Goal: Transaction & Acquisition: Purchase product/service

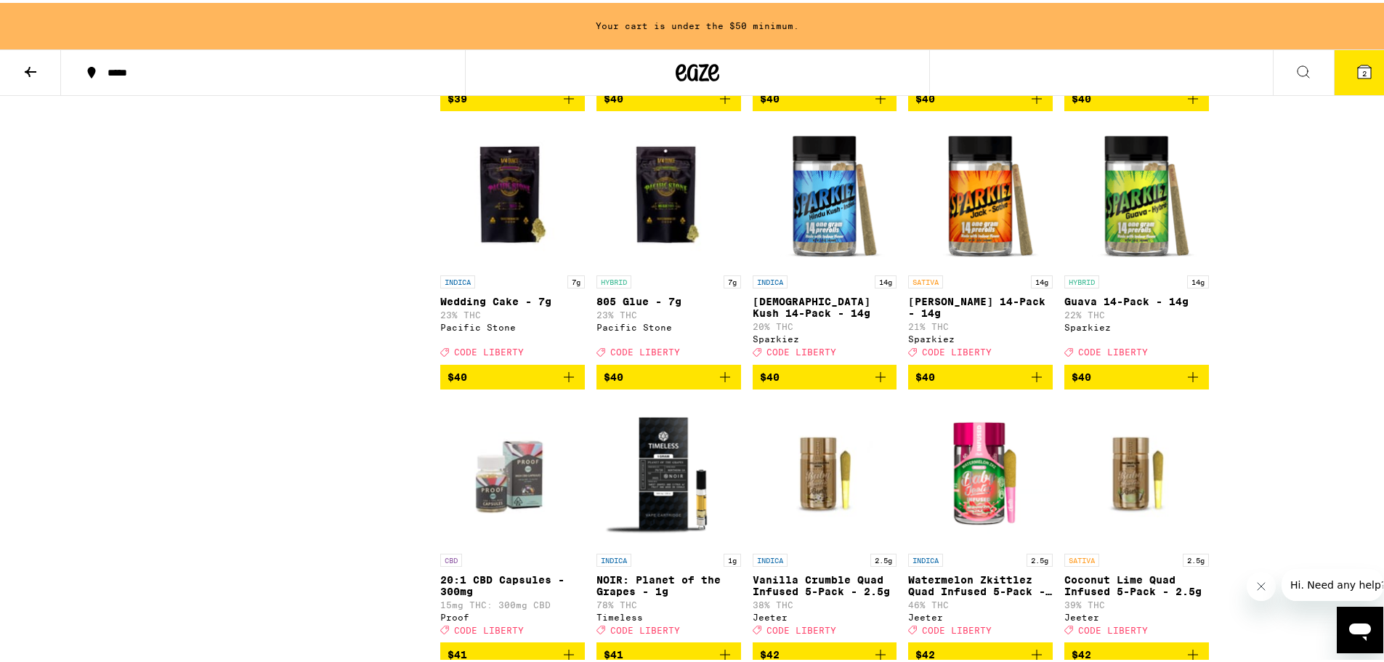
scroll to position [7773, 0]
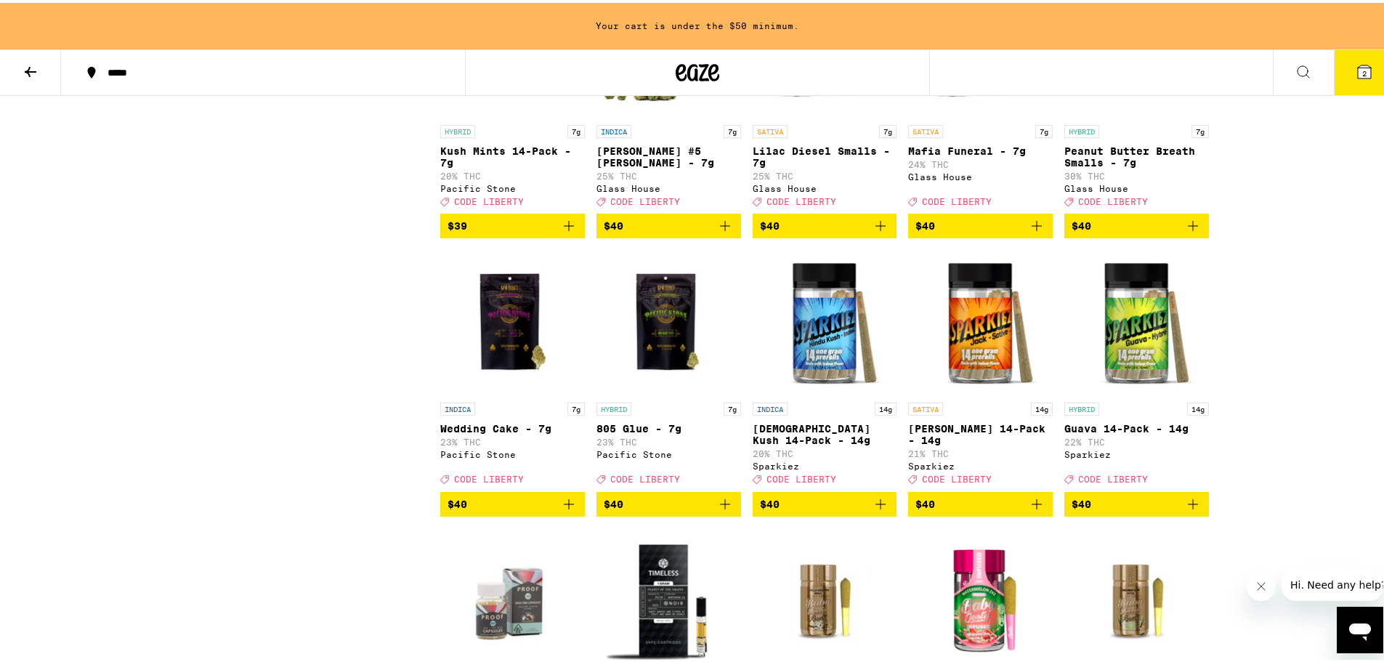
click at [885, 235] on button "$40" at bounding box center [825, 223] width 145 height 25
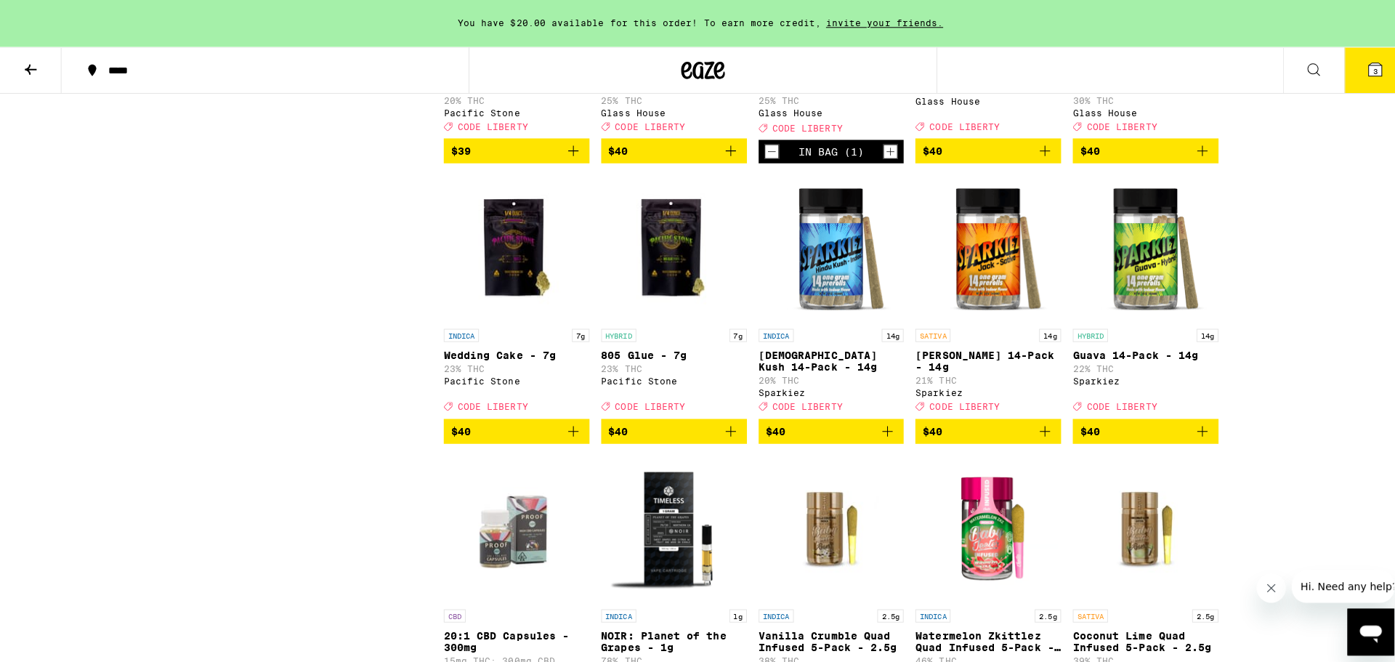
scroll to position [7846, 0]
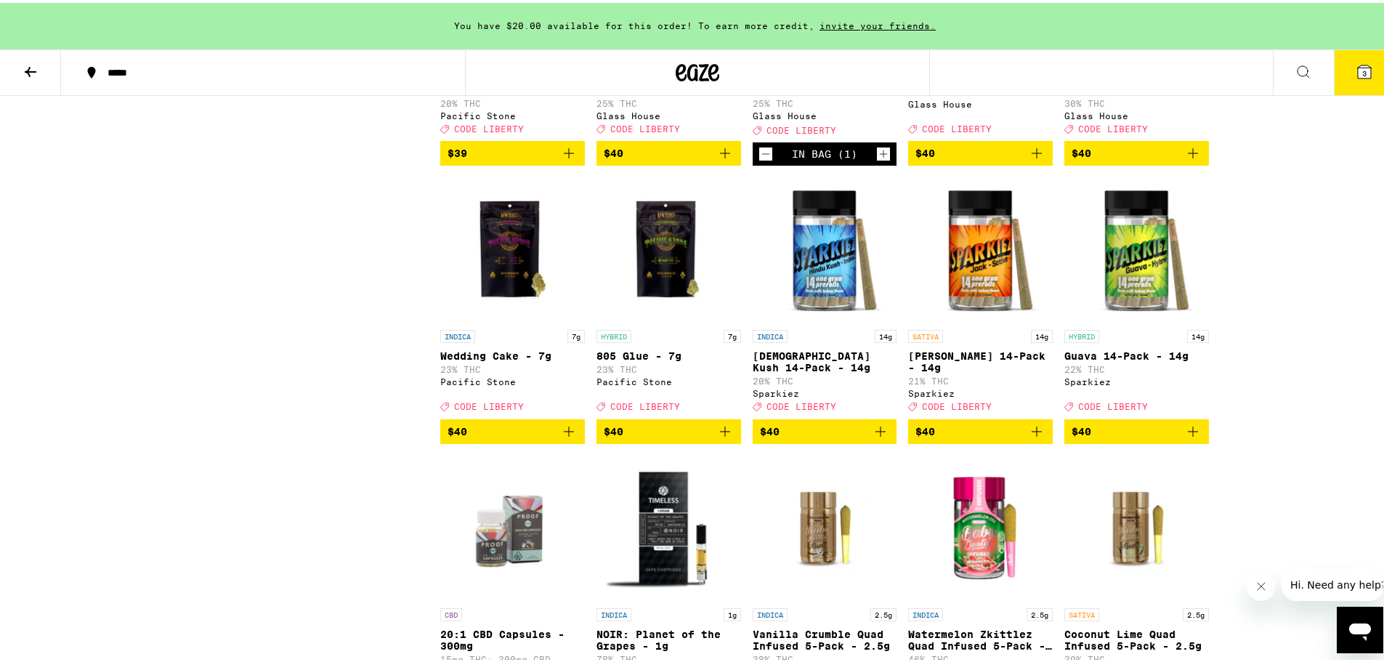
click at [1185, 159] on icon "Add to bag" at bounding box center [1192, 150] width 17 height 17
click at [1361, 72] on icon at bounding box center [1364, 68] width 17 height 17
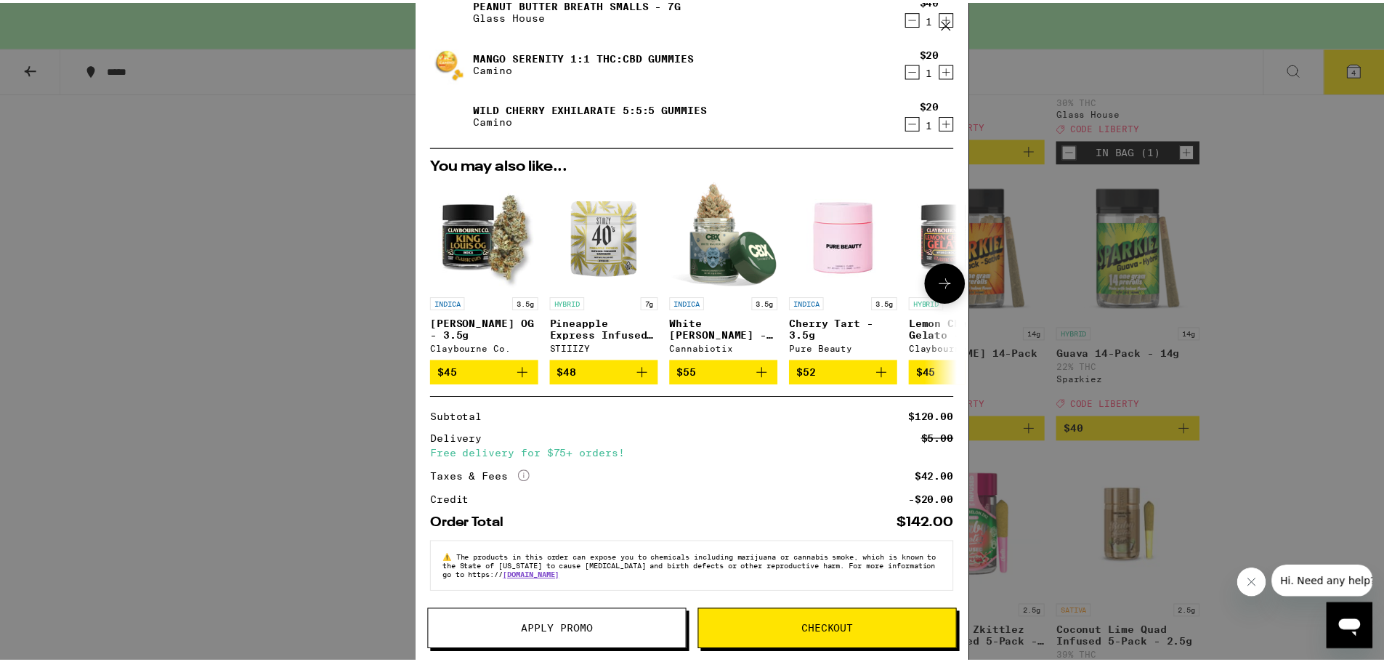
scroll to position [170, 0]
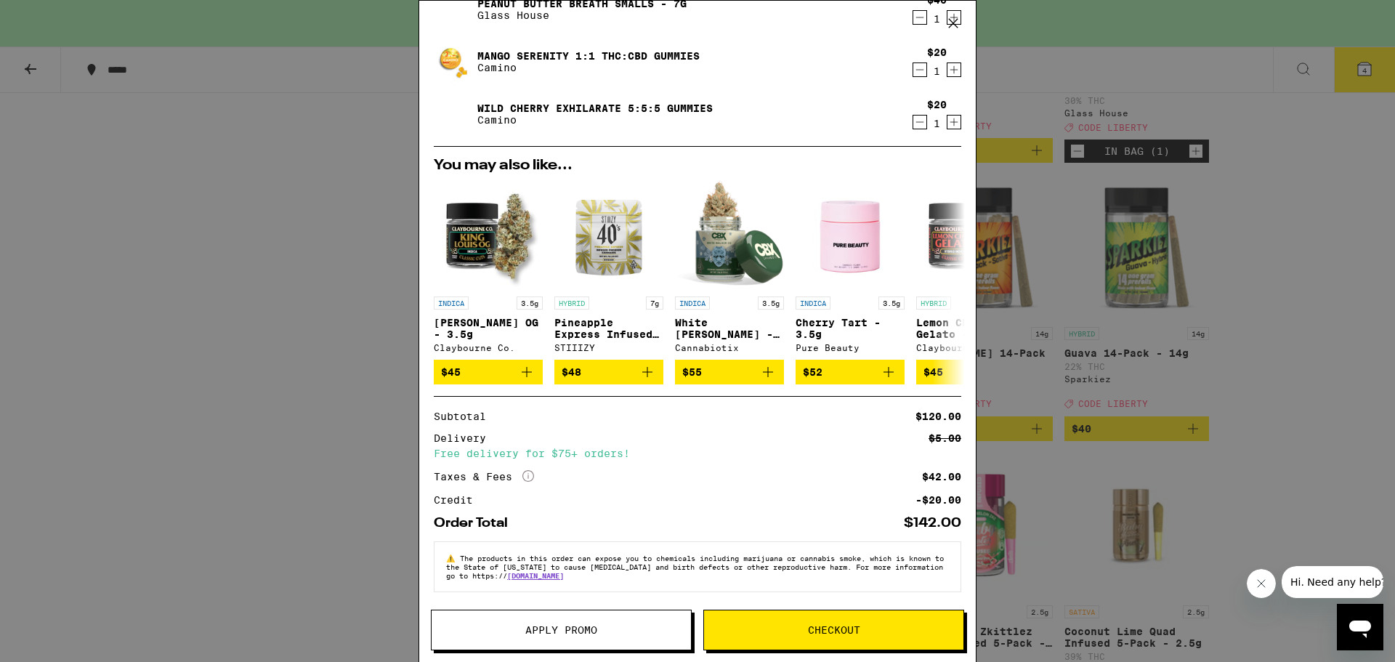
click at [559, 620] on button "Apply Promo" at bounding box center [561, 630] width 261 height 41
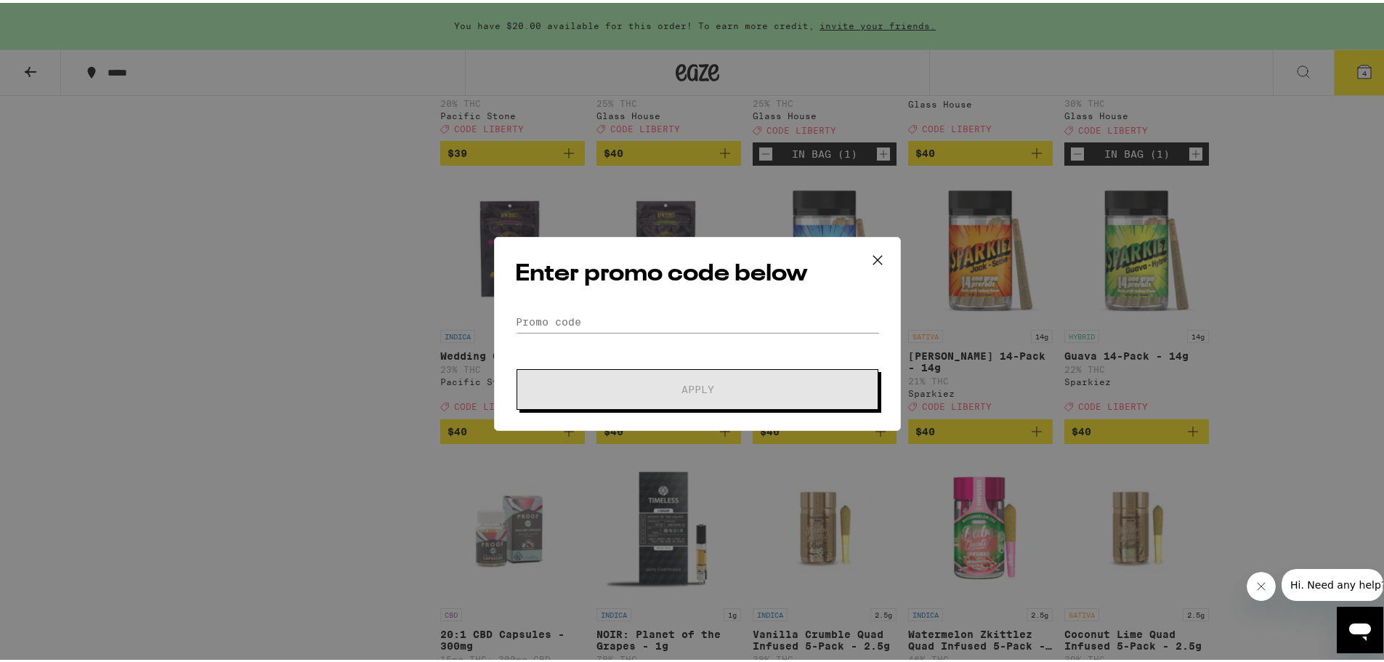
click at [558, 307] on div "Enter promo code below Promo Code Apply" at bounding box center [697, 331] width 407 height 194
click at [561, 309] on input "Promo Code" at bounding box center [697, 319] width 365 height 22
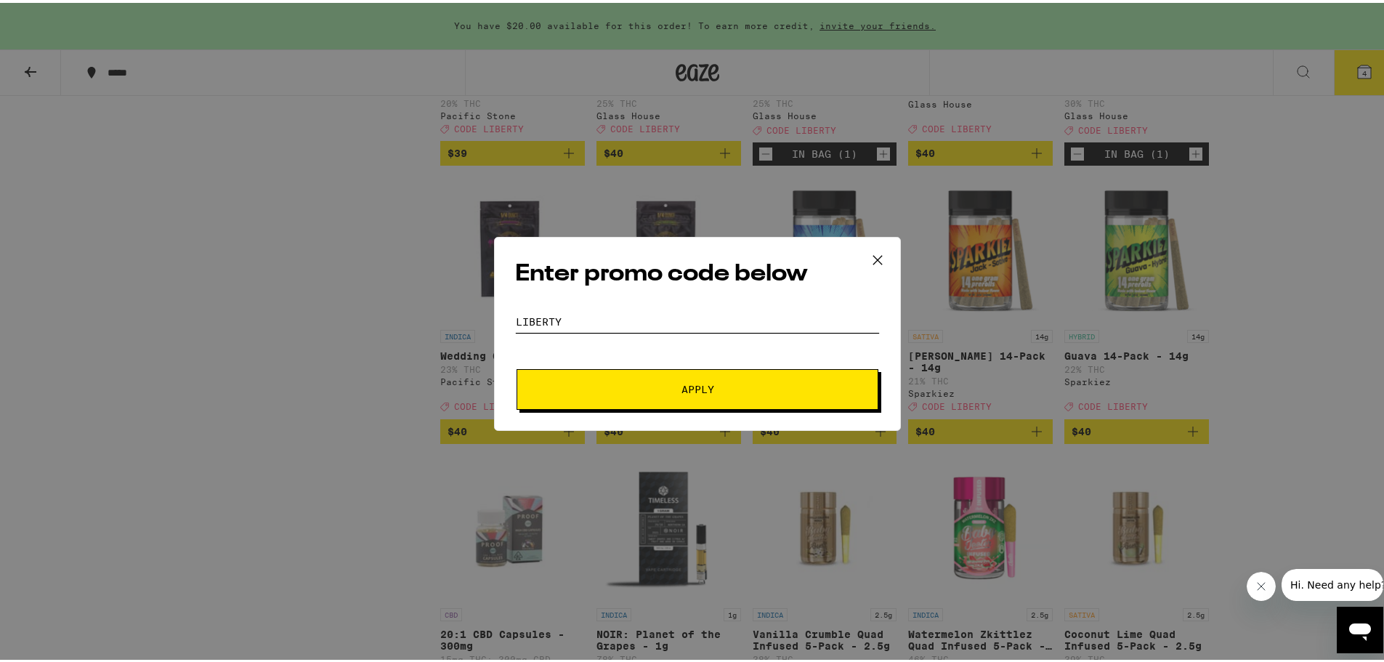
type input "liberty"
click at [681, 381] on span "Apply" at bounding box center [697, 386] width 33 height 10
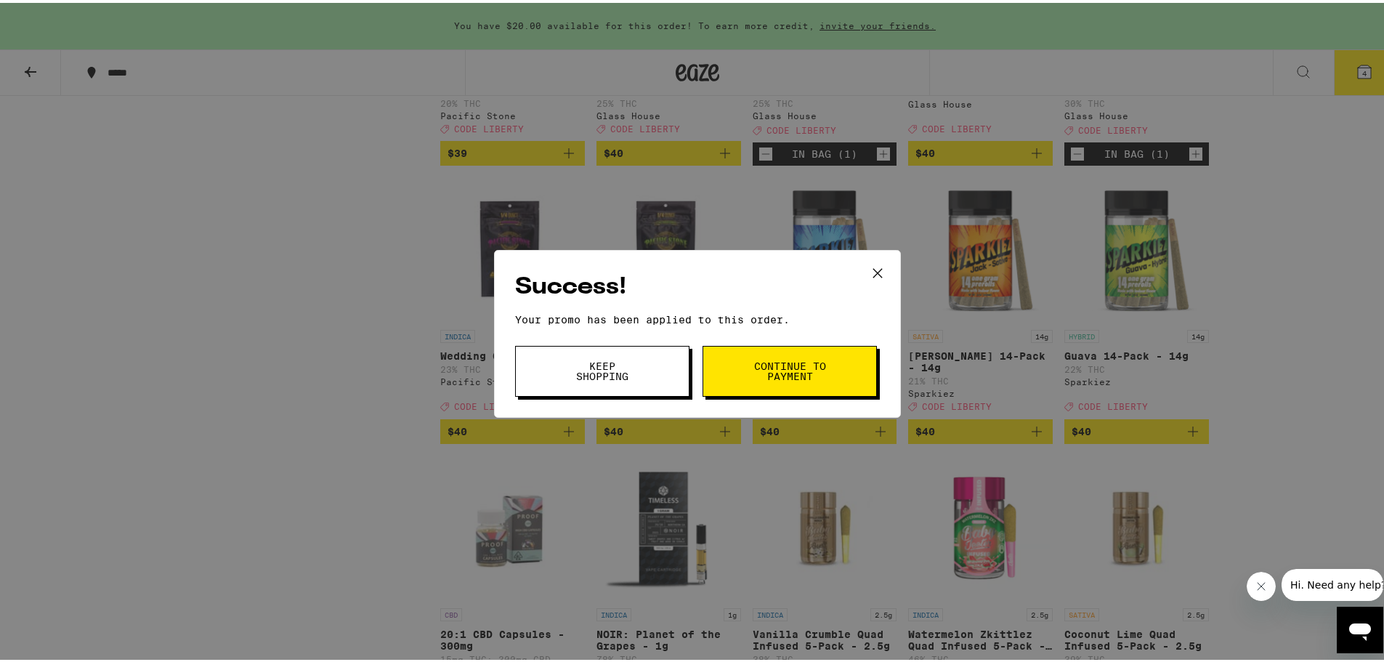
click at [766, 372] on span "Continue to payment" at bounding box center [790, 368] width 74 height 20
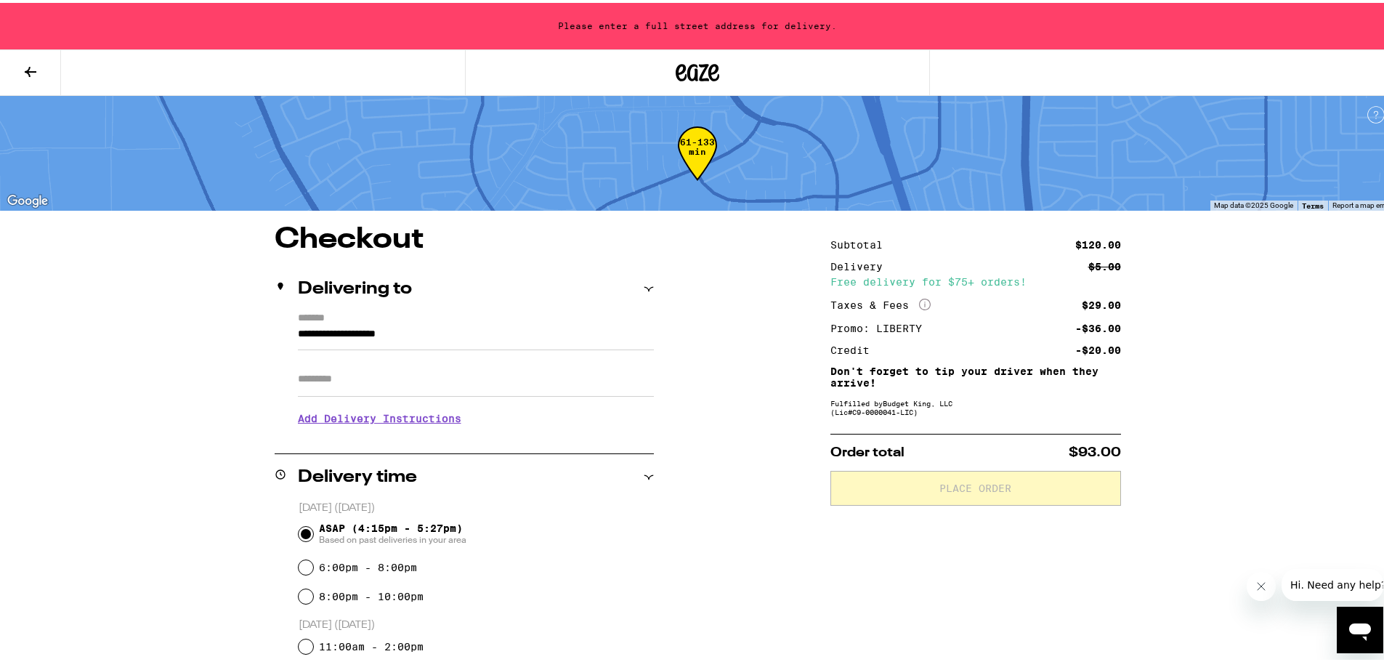
click at [644, 281] on icon at bounding box center [649, 286] width 10 height 10
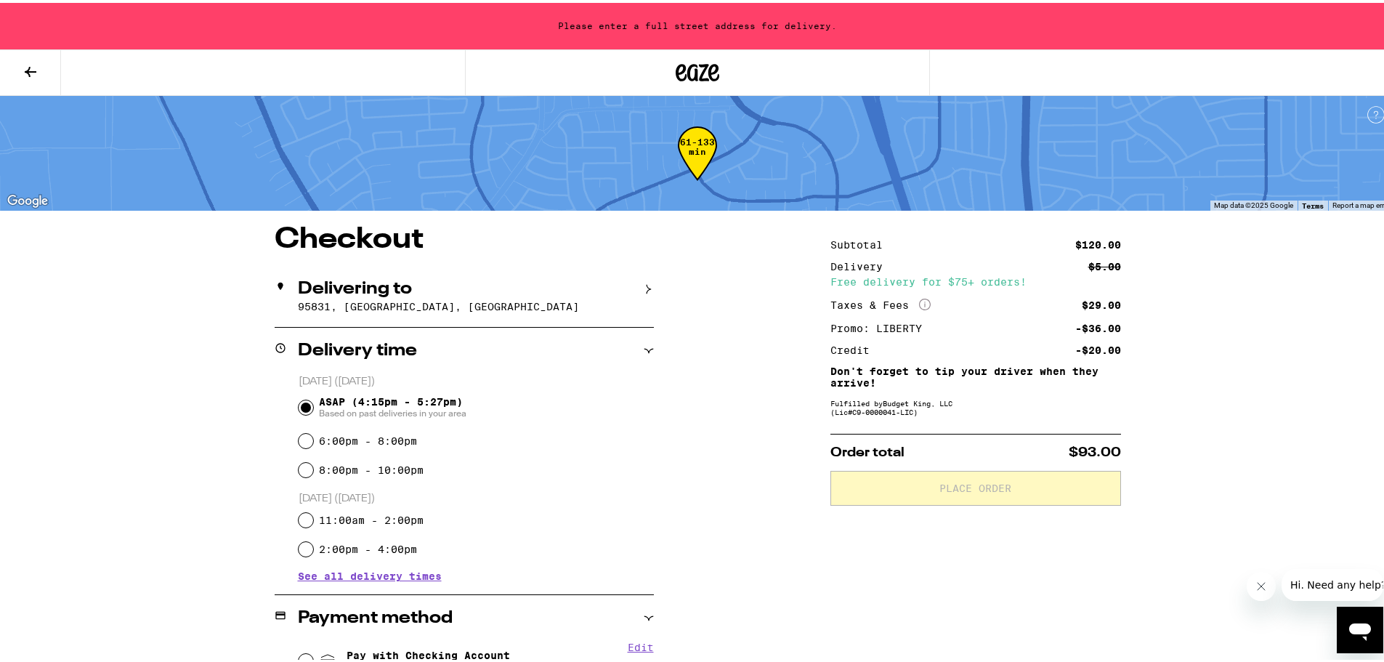
click at [647, 283] on icon at bounding box center [649, 286] width 4 height 9
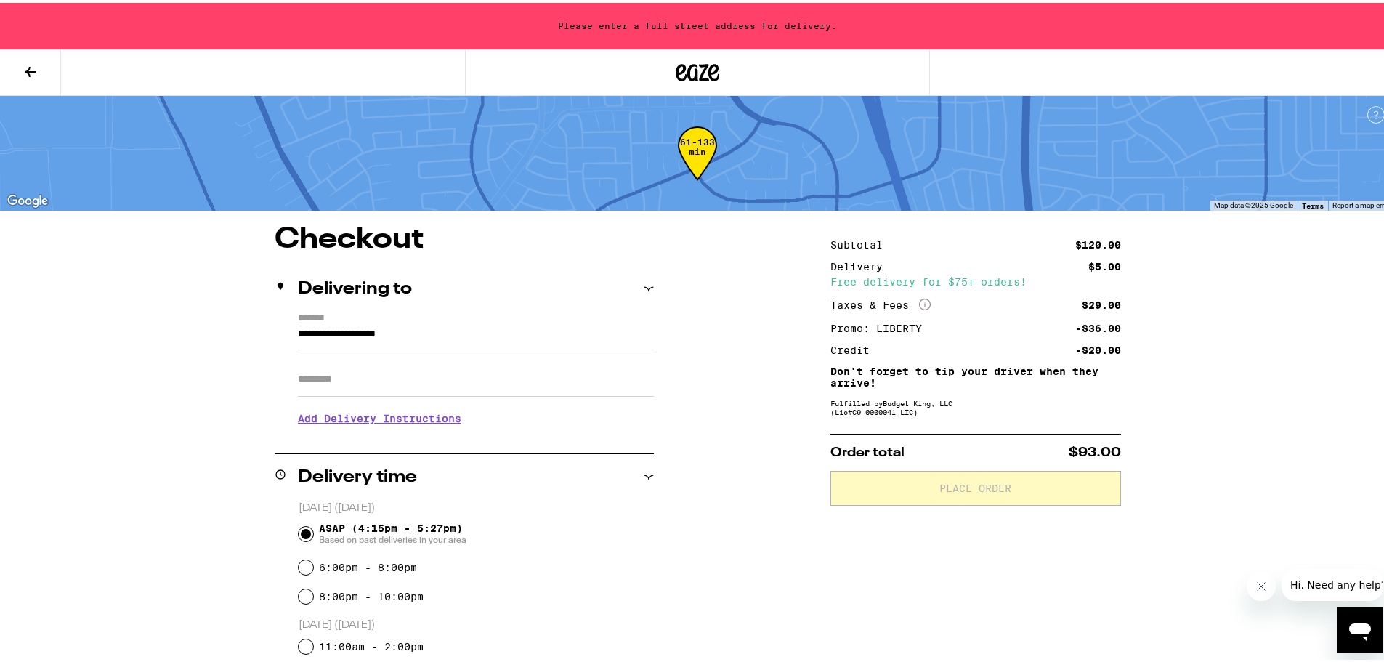
click at [318, 328] on input "**********" at bounding box center [476, 335] width 356 height 25
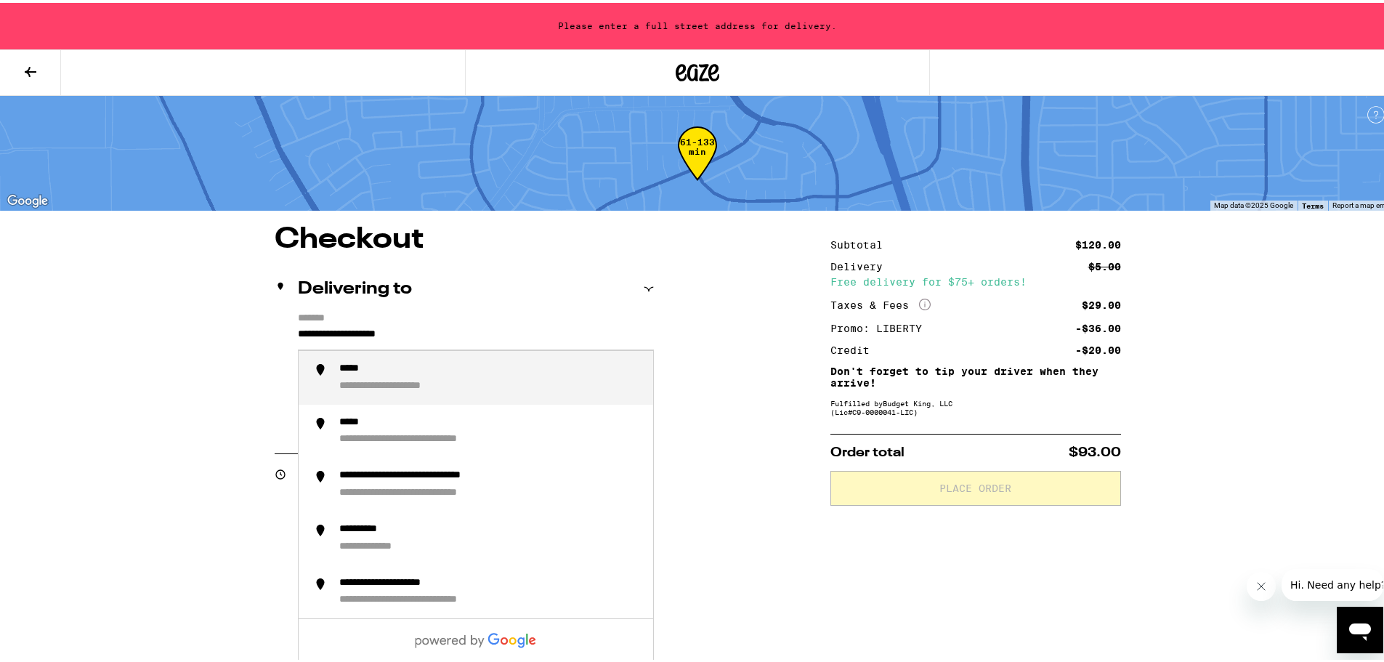
drag, startPoint x: 450, startPoint y: 337, endPoint x: -9, endPoint y: 325, distance: 460.0
click at [0, 325] on html "**********" at bounding box center [697, 572] width 1395 height 1145
click at [438, 385] on div "**********" at bounding box center [490, 375] width 302 height 31
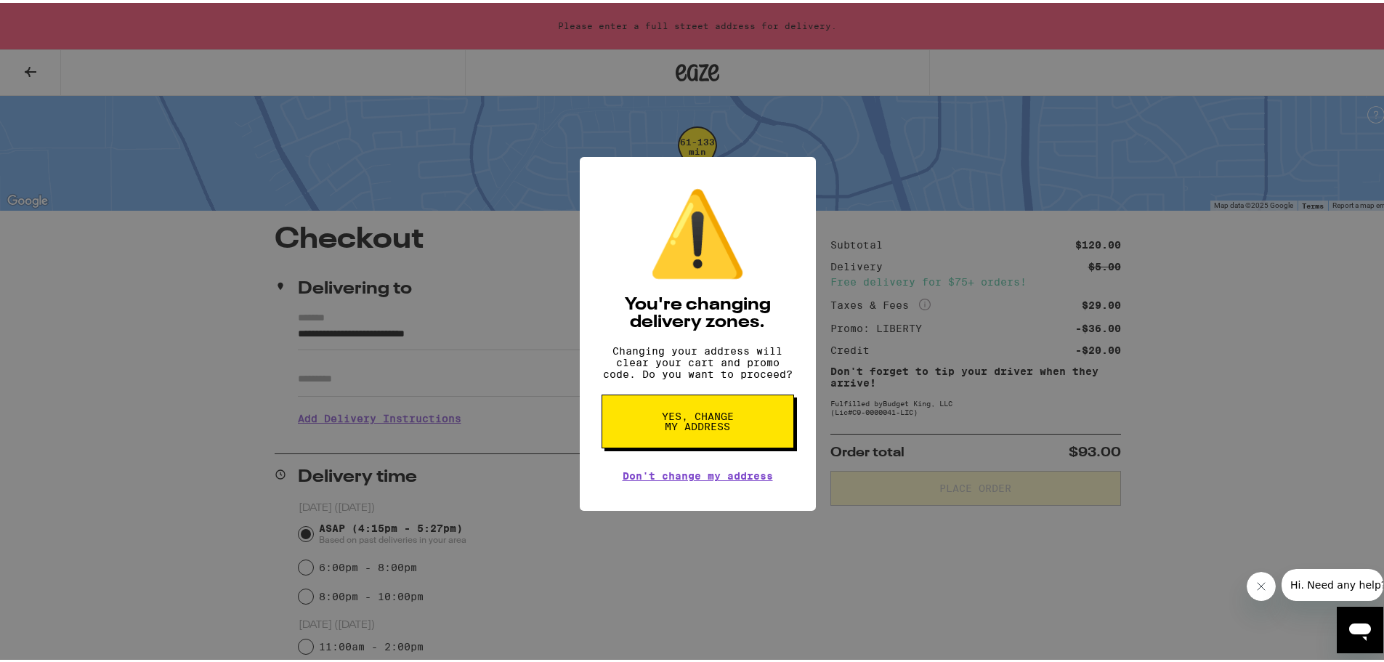
click at [697, 419] on span "Yes, change my address" at bounding box center [697, 418] width 75 height 20
type input "**********"
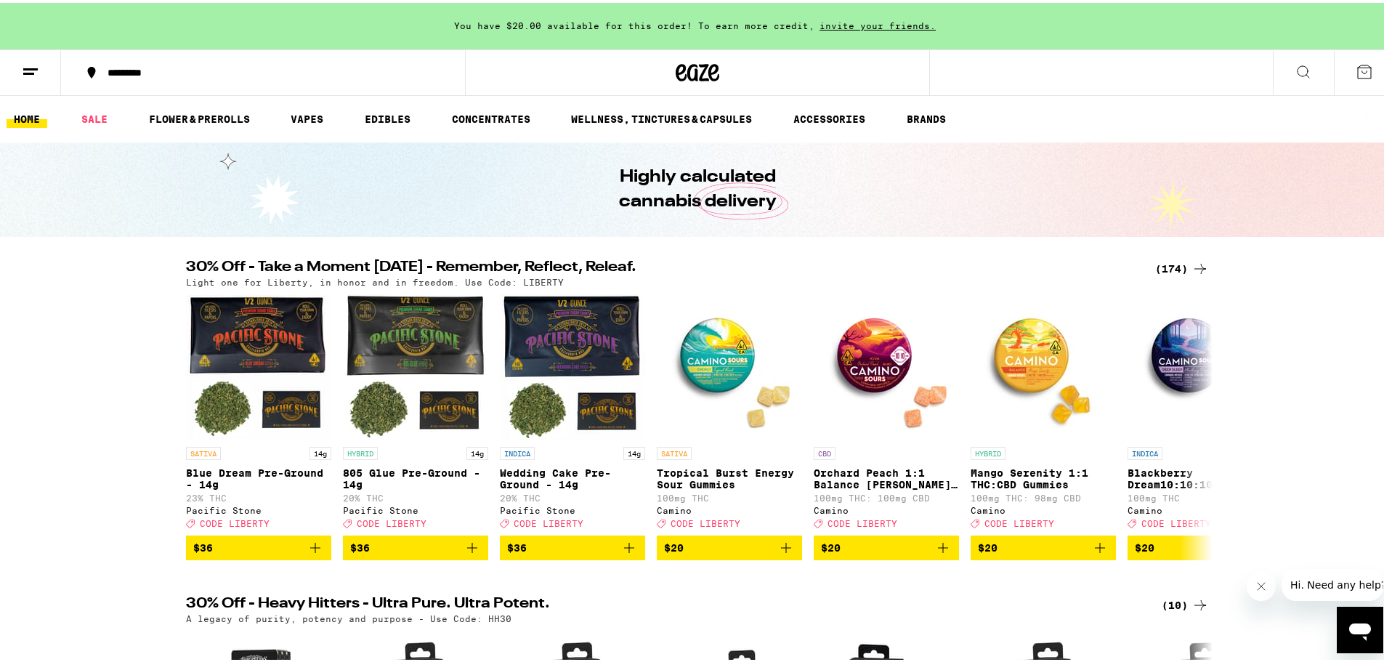
click at [1199, 263] on icon at bounding box center [1199, 265] width 17 height 17
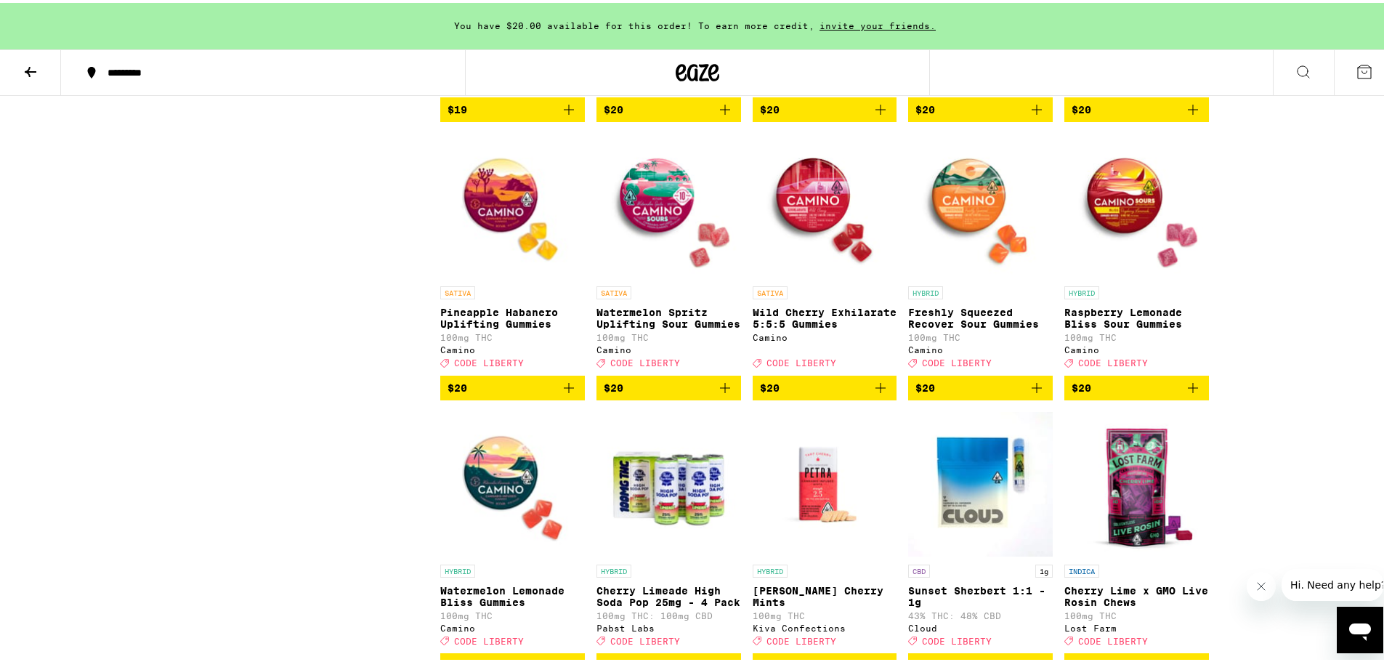
scroll to position [3778, 0]
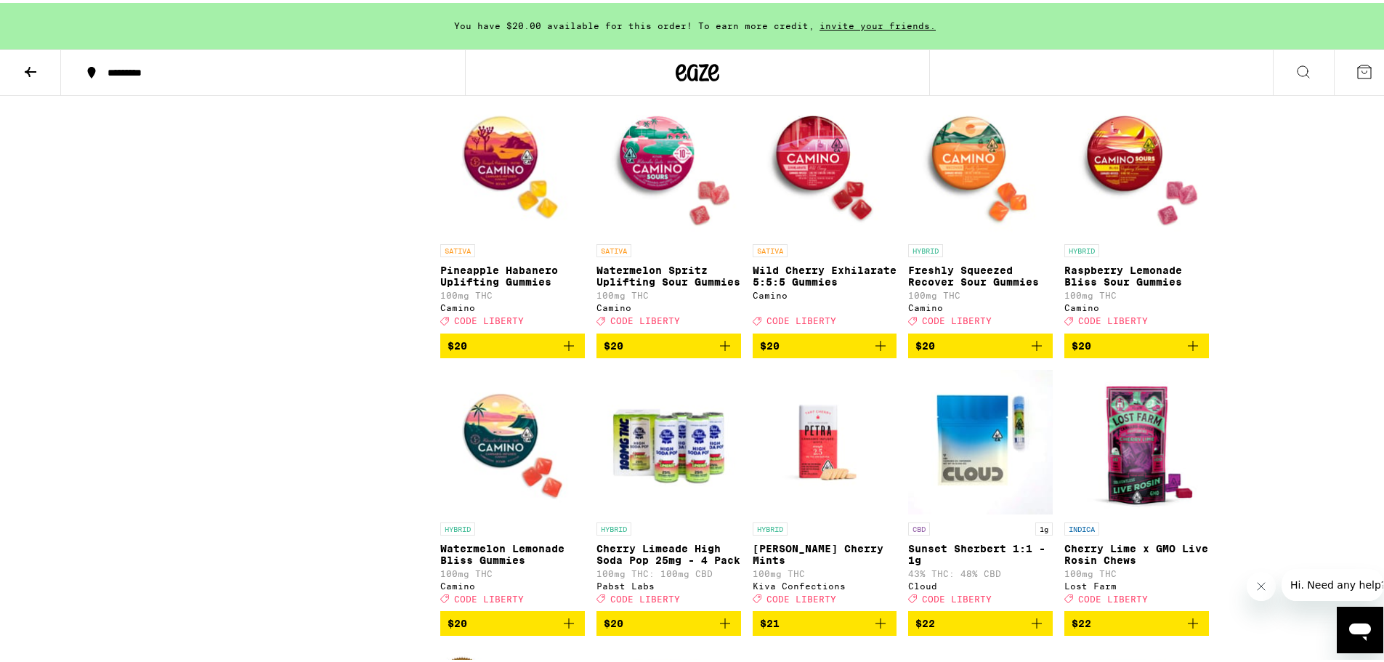
click at [874, 352] on icon "Add to bag" at bounding box center [880, 342] width 17 height 17
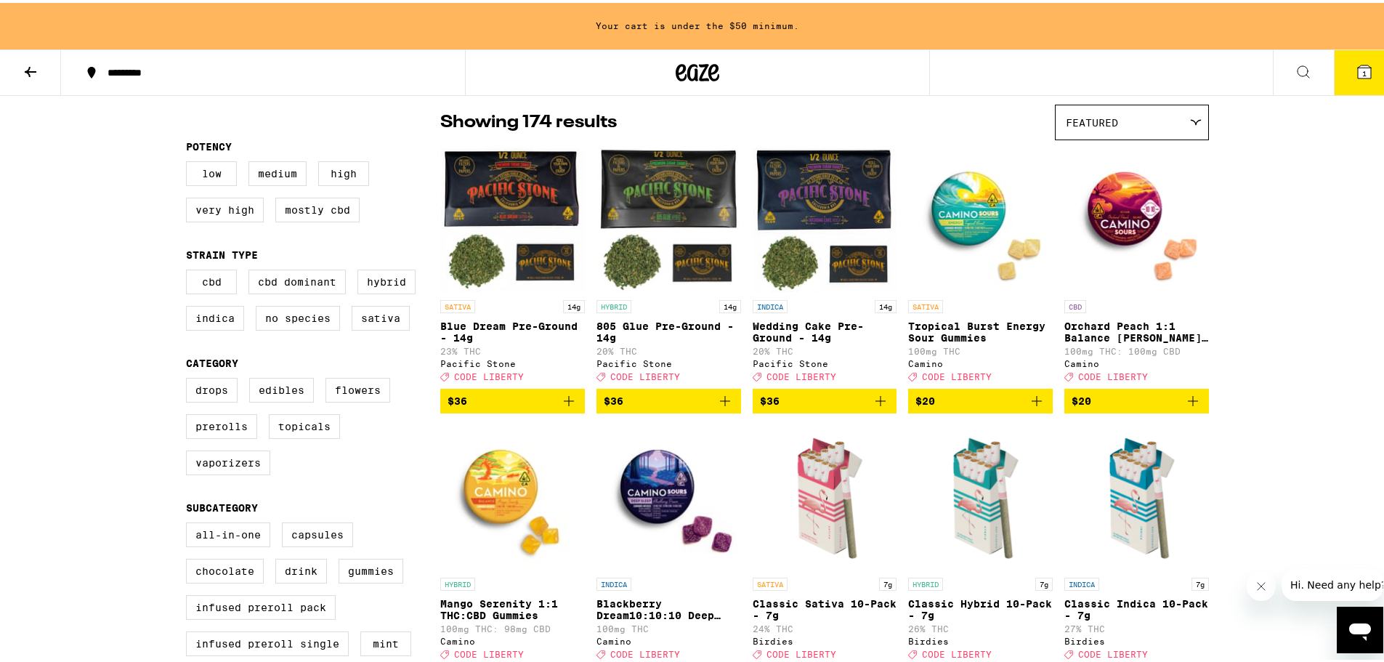
scroll to position [291, 0]
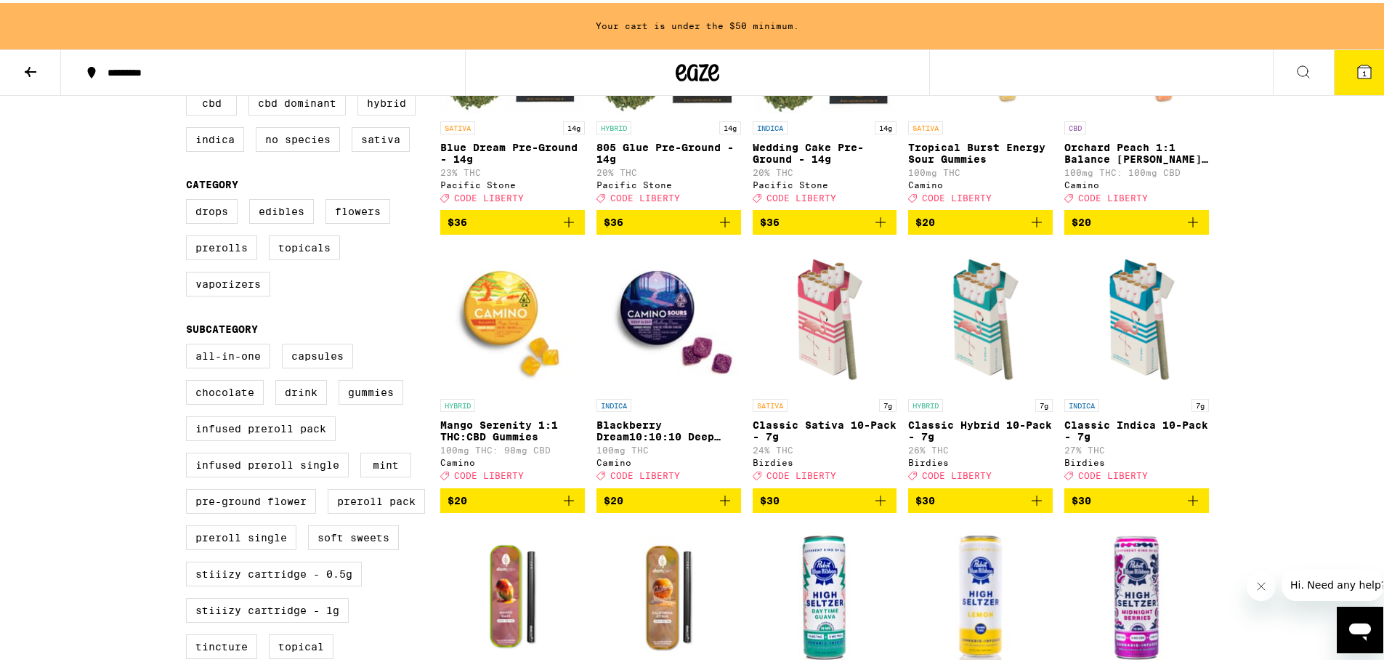
click at [570, 506] on icon "Add to bag" at bounding box center [568, 497] width 17 height 17
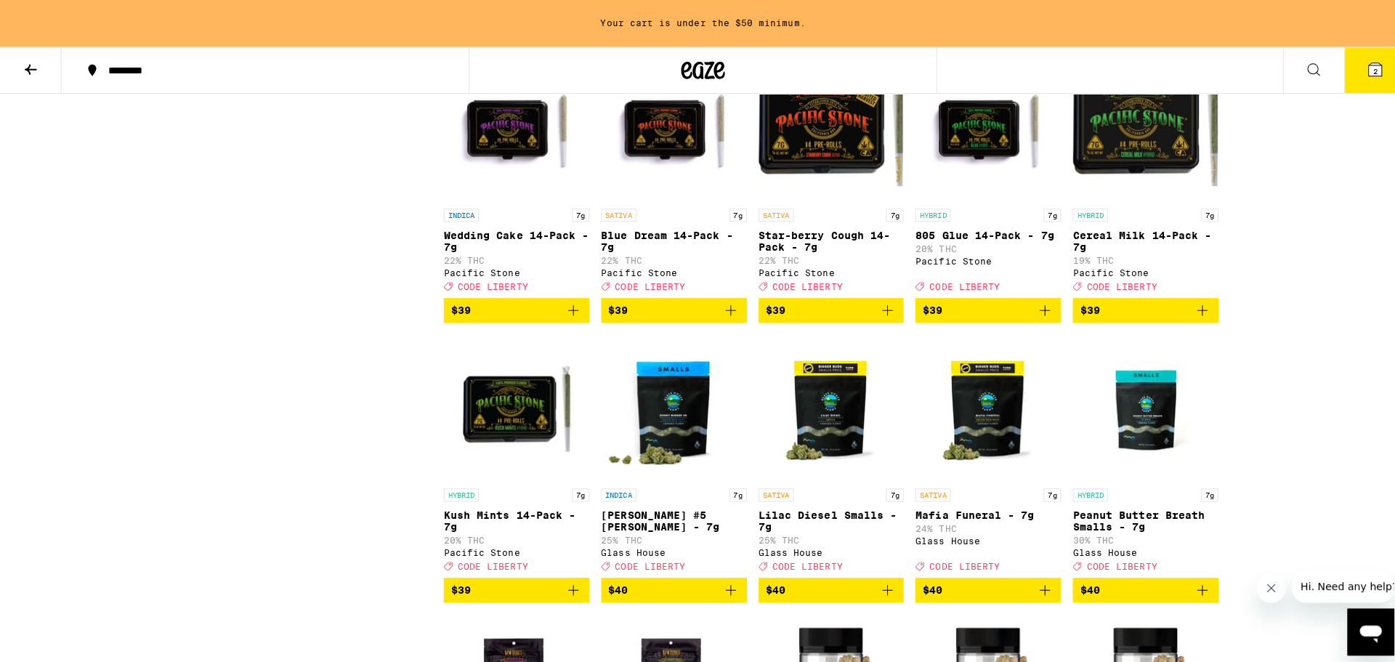
scroll to position [7701, 0]
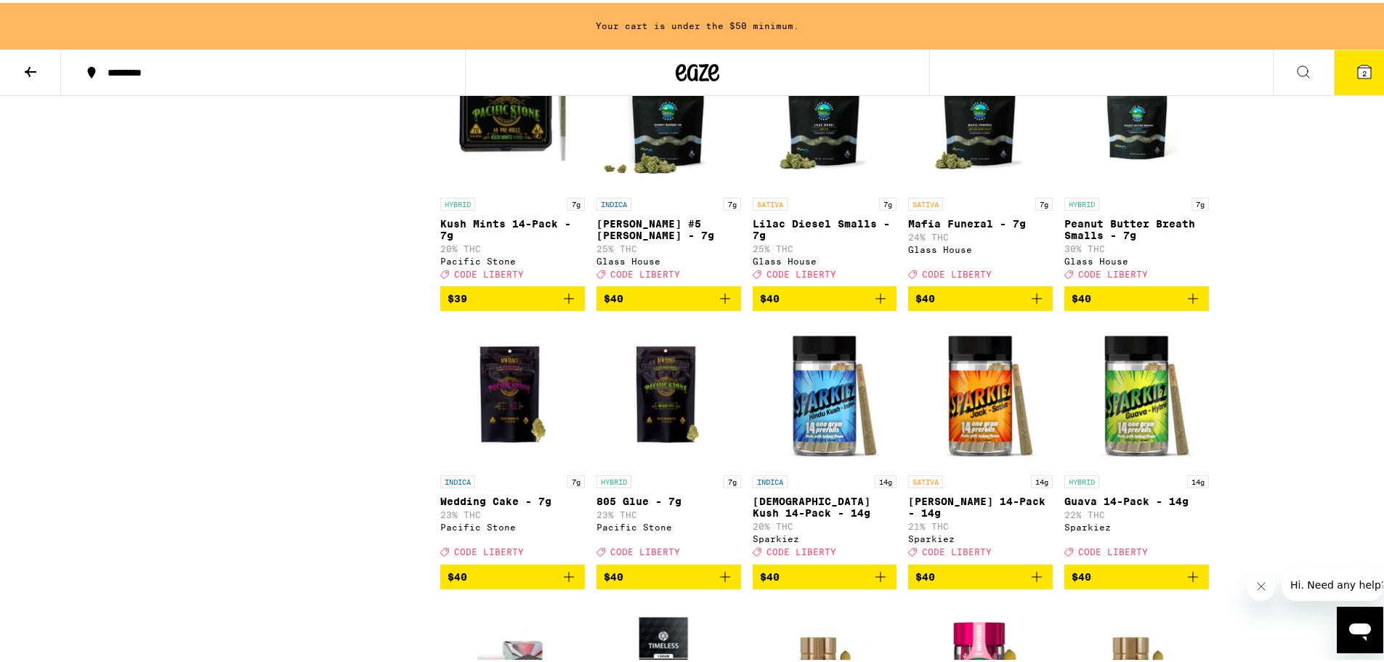
click at [875, 304] on icon "Add to bag" at bounding box center [880, 295] width 17 height 17
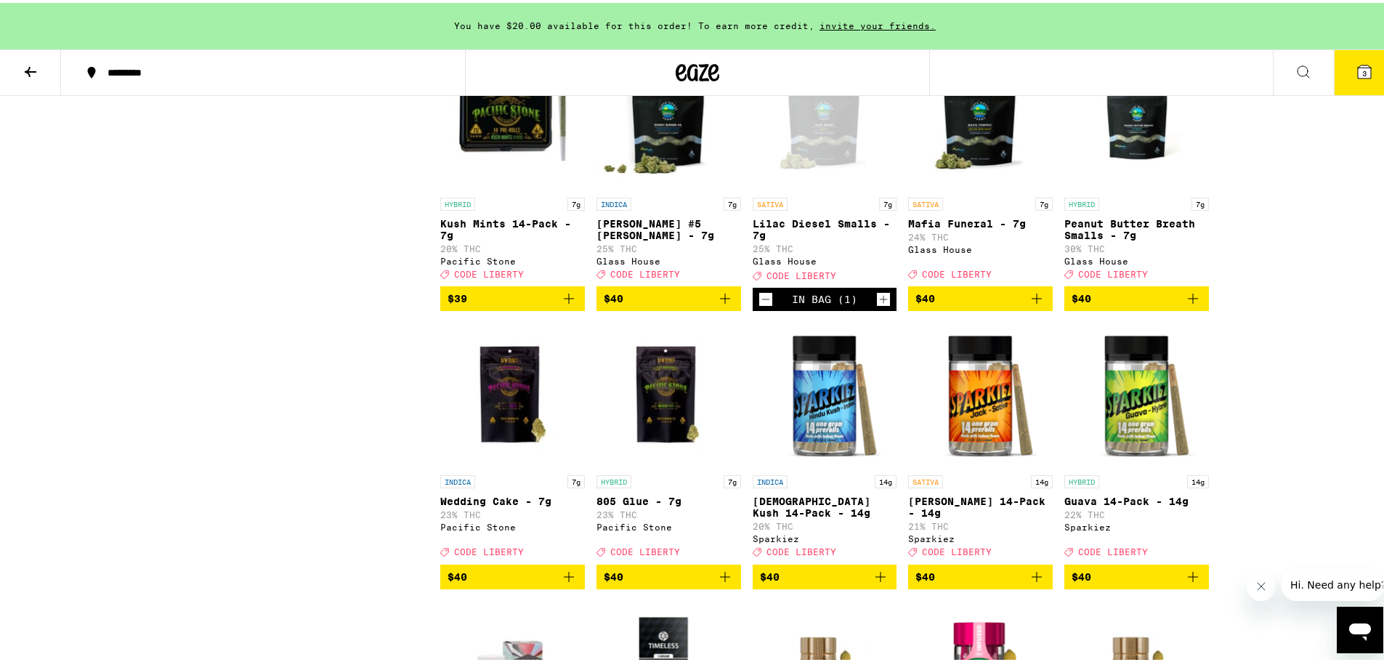
click at [1191, 304] on icon "Add to bag" at bounding box center [1192, 295] width 17 height 17
click at [1358, 63] on icon at bounding box center [1364, 68] width 13 height 13
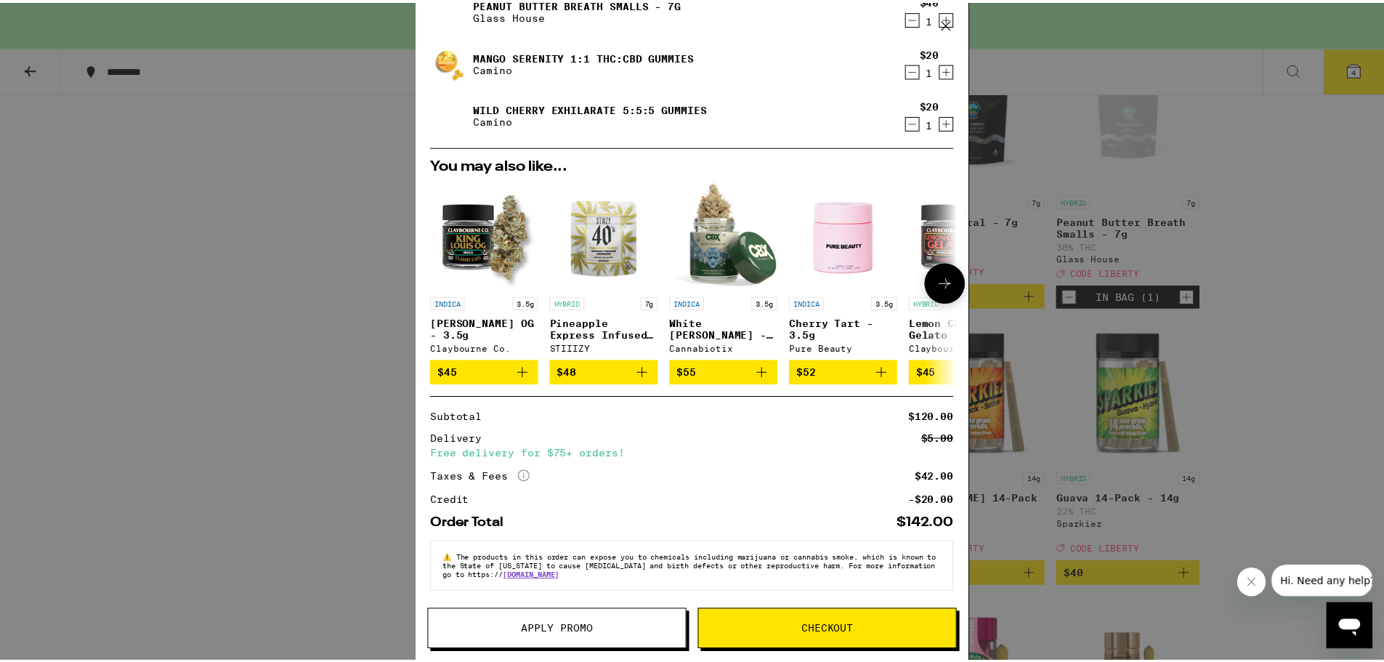
scroll to position [170, 0]
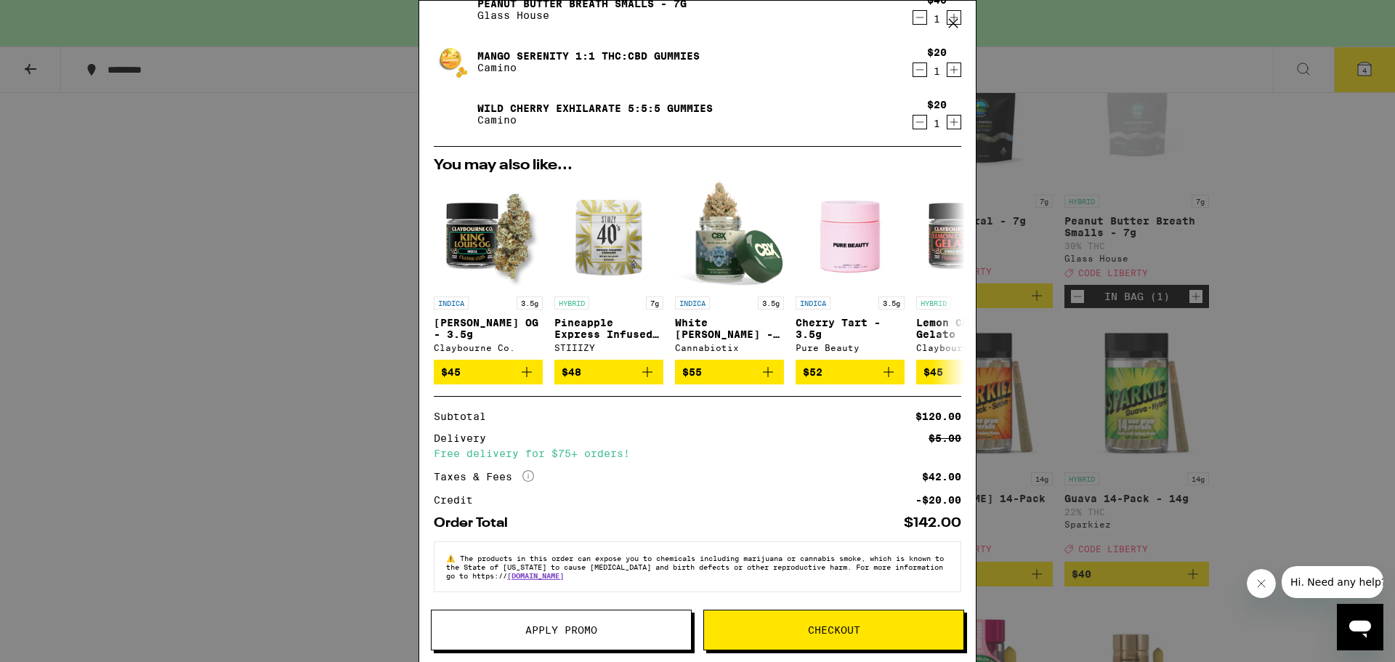
click at [584, 626] on span "Apply Promo" at bounding box center [561, 630] width 72 height 10
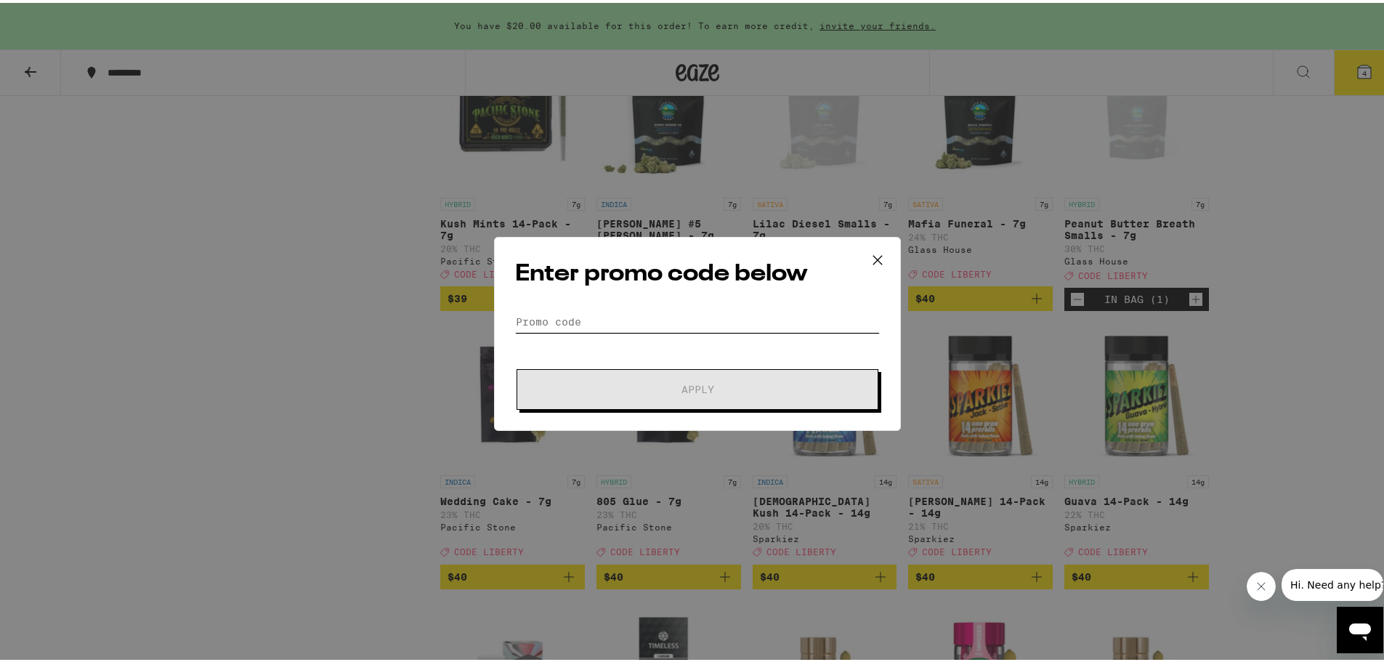
click at [580, 325] on input "Promo Code" at bounding box center [697, 319] width 365 height 22
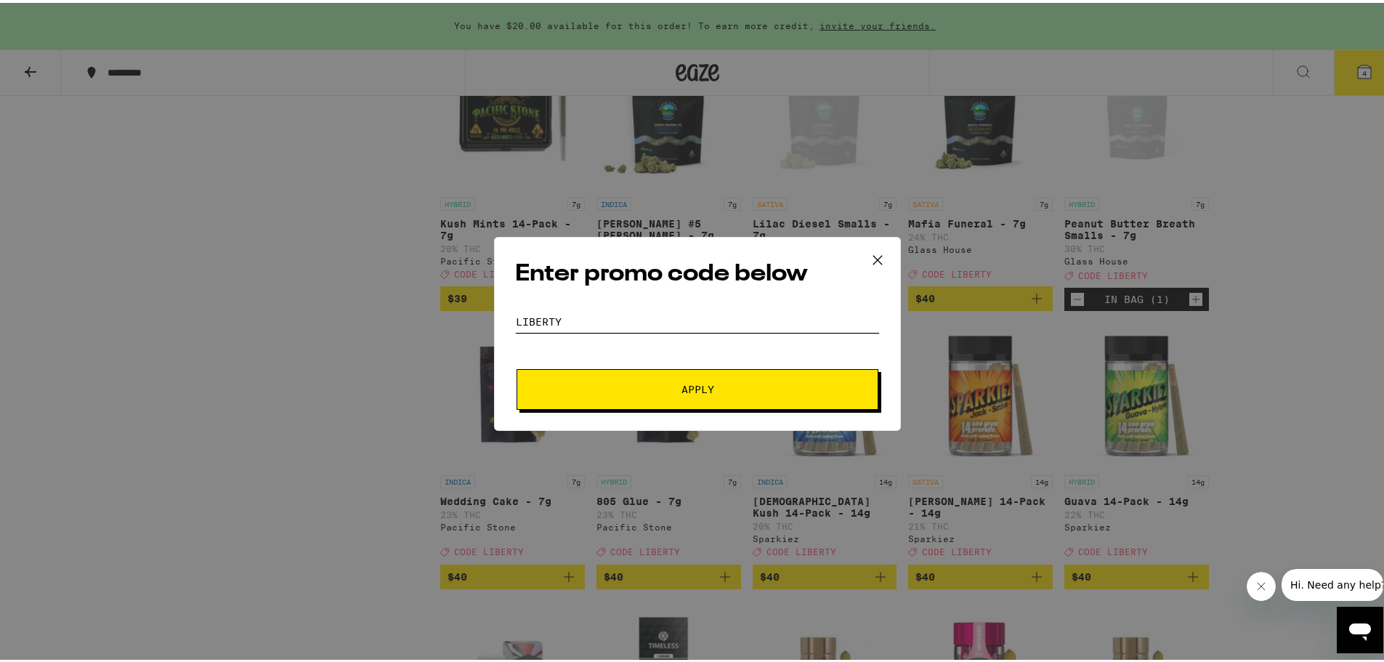
type input "Liberty"
click at [708, 387] on span "Apply" at bounding box center [697, 386] width 33 height 10
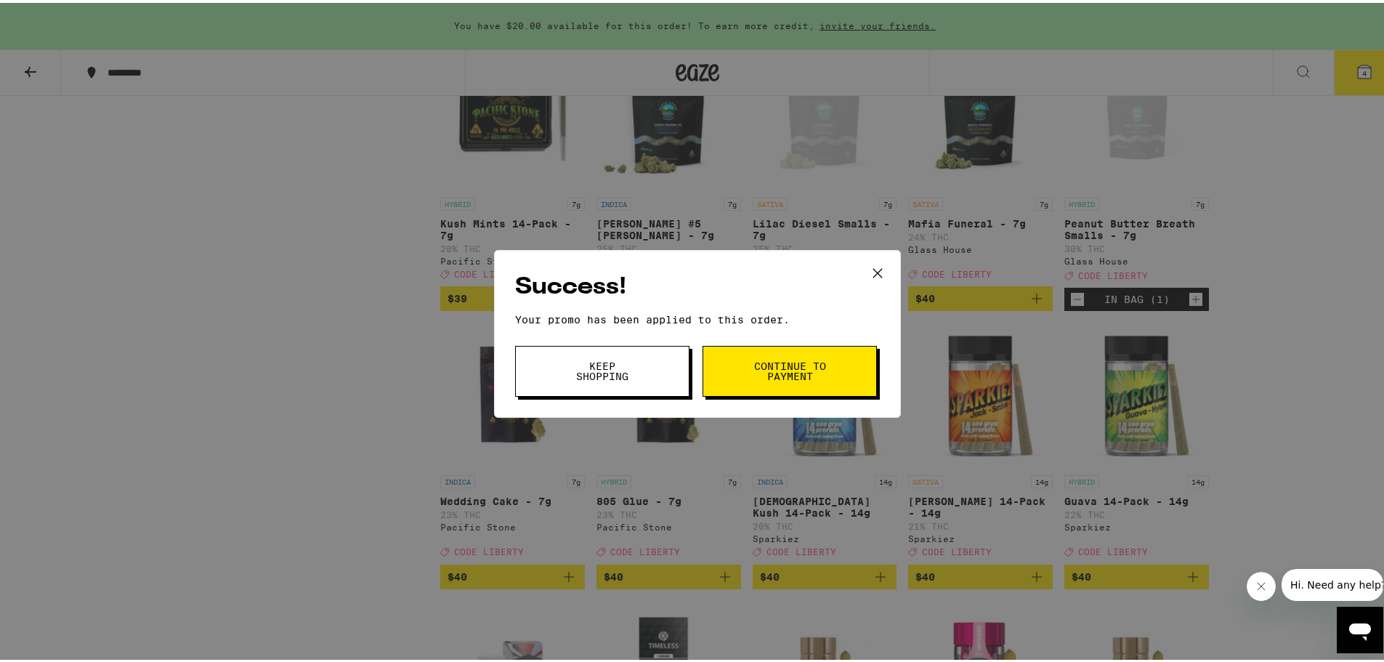
click at [753, 368] on span "Continue to payment" at bounding box center [790, 368] width 74 height 20
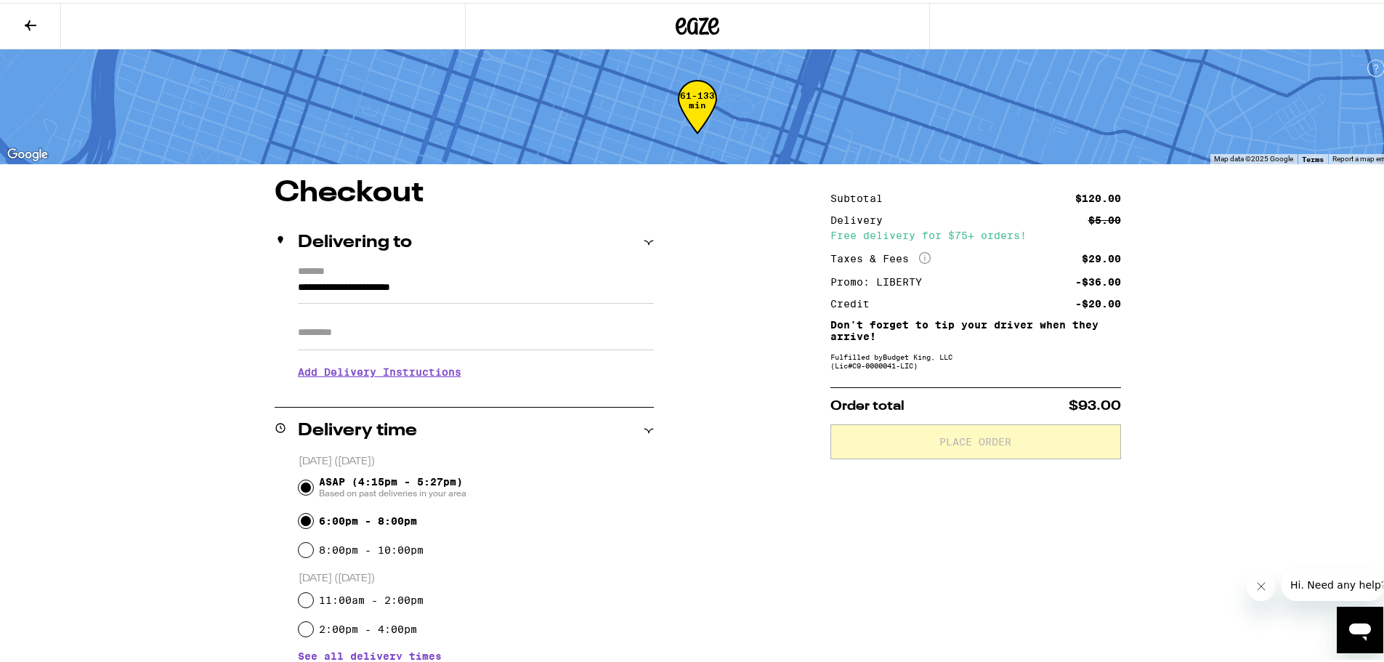
click at [299, 520] on input "6:00pm - 8:00pm" at bounding box center [306, 518] width 15 height 15
radio input "true"
click at [323, 333] on input "Apt/Suite" at bounding box center [476, 329] width 356 height 35
type input "*"
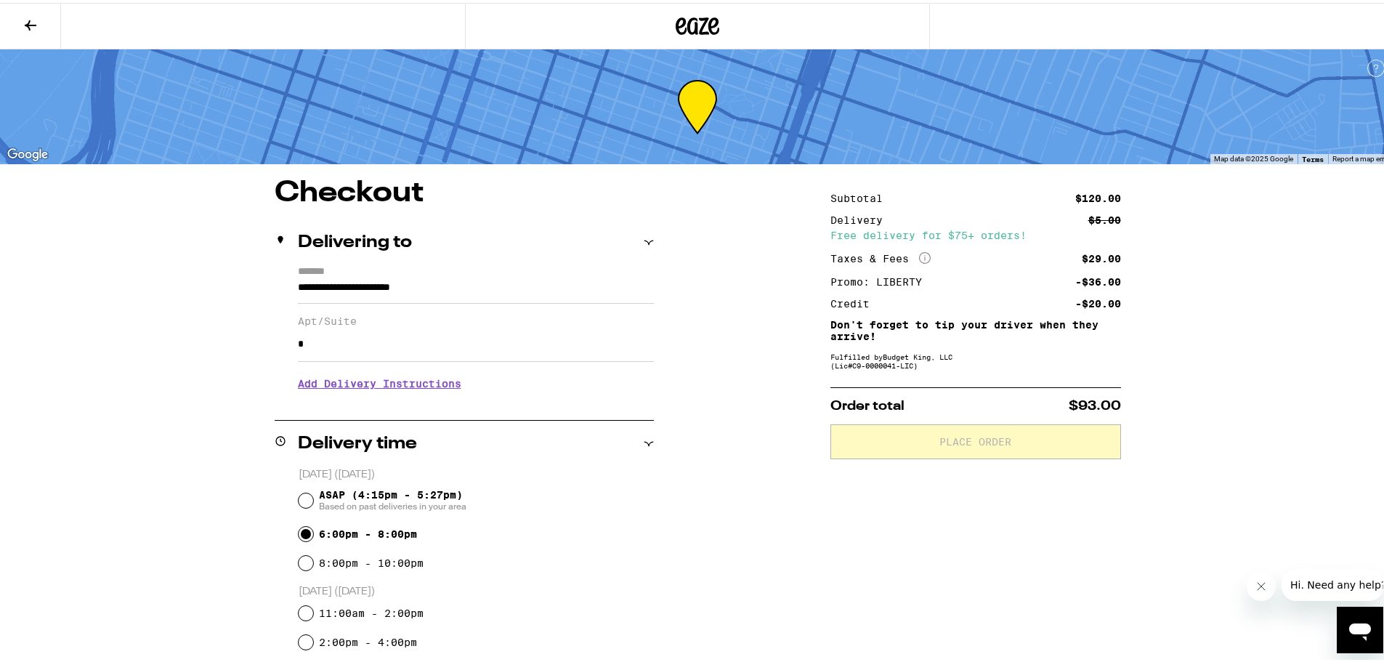
click at [535, 514] on div "ASAP (4:15pm - 5:27pm) Based on past deliveries in your area" at bounding box center [476, 498] width 355 height 38
click at [153, 362] on div "**********" at bounding box center [697, 556] width 1395 height 1112
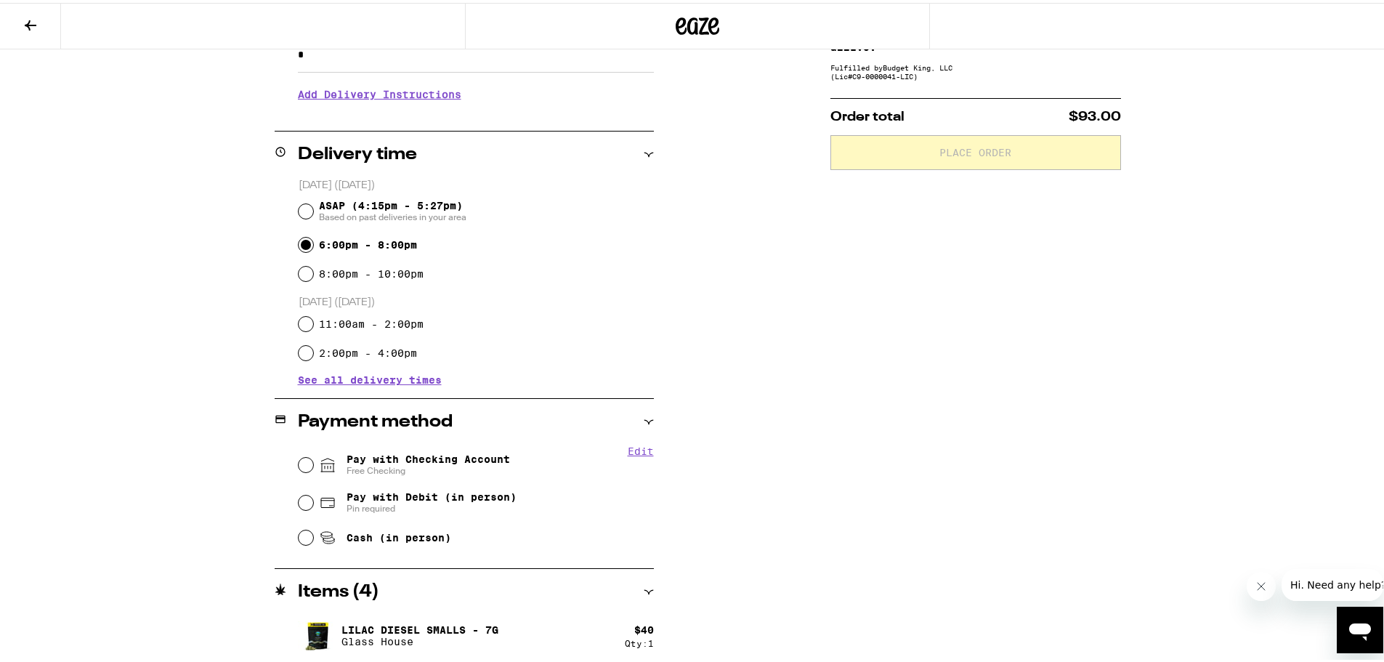
scroll to position [291, 0]
click at [299, 463] on input "Pay with Checking Account Free Checking" at bounding box center [306, 460] width 15 height 15
radio input "true"
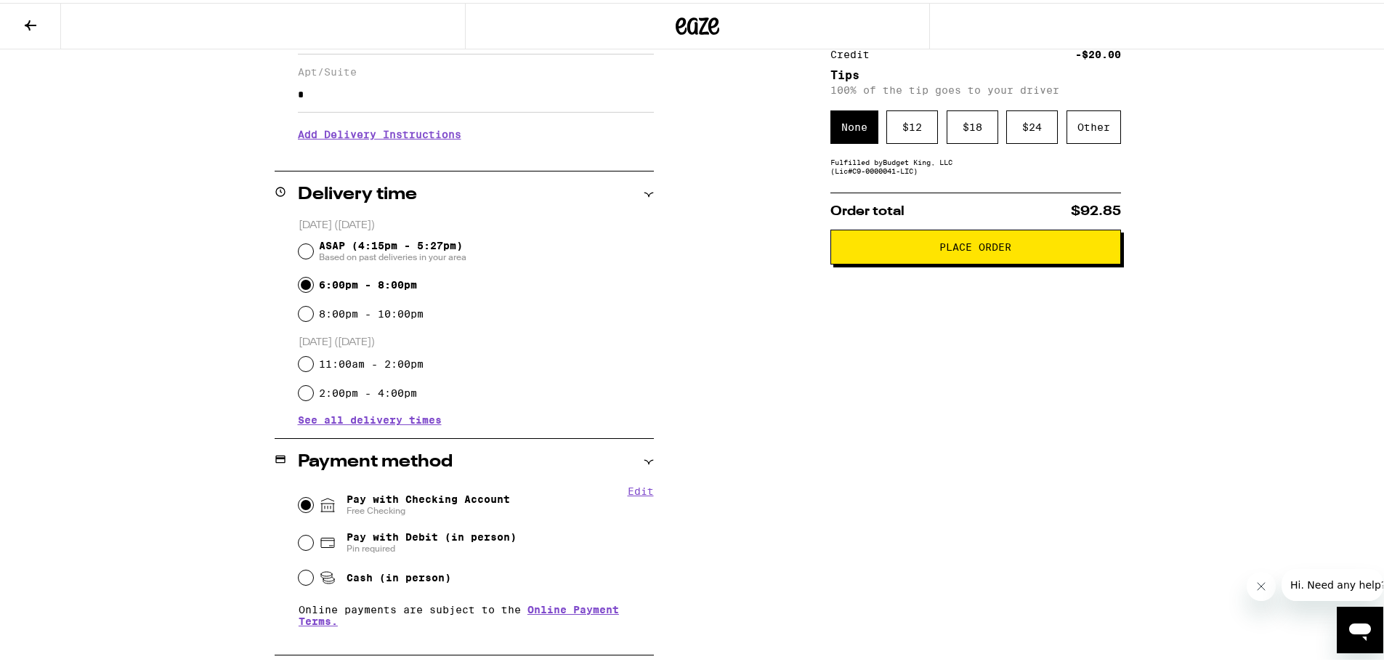
scroll to position [60, 0]
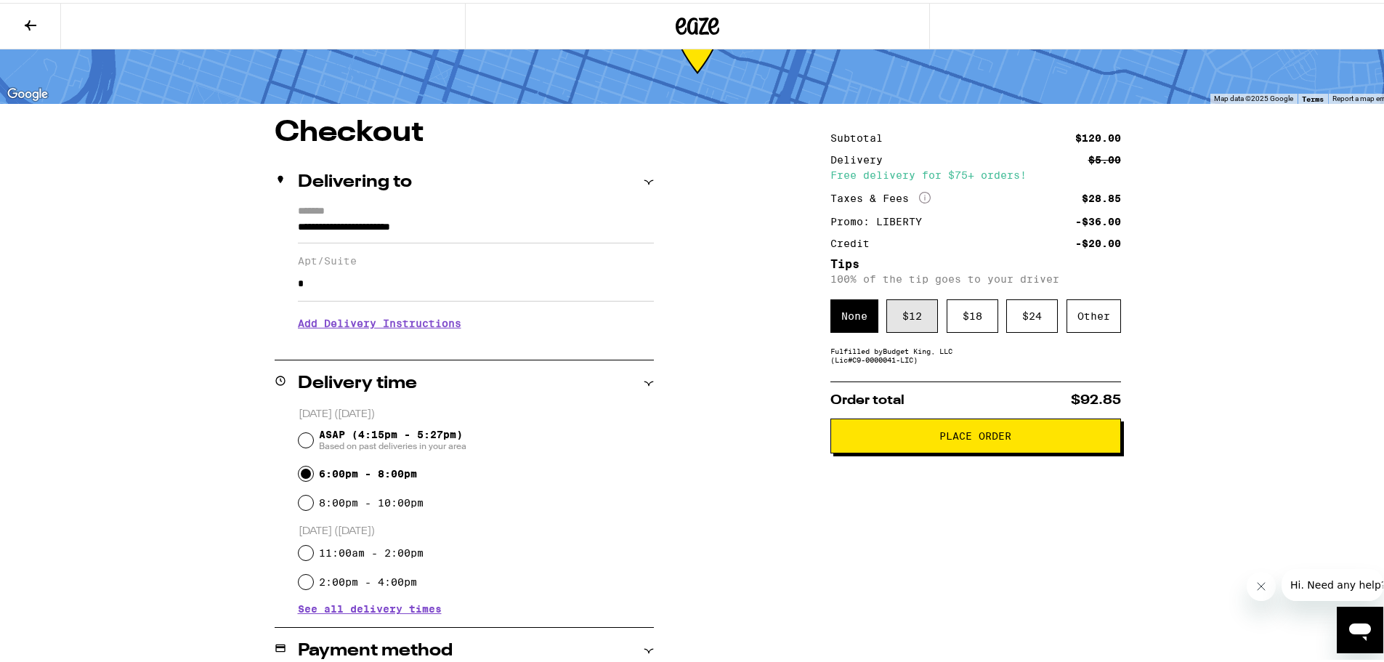
click at [920, 305] on div "$ 12" at bounding box center [912, 312] width 52 height 33
